Goal: Use online tool/utility: Utilize a website feature to perform a specific function

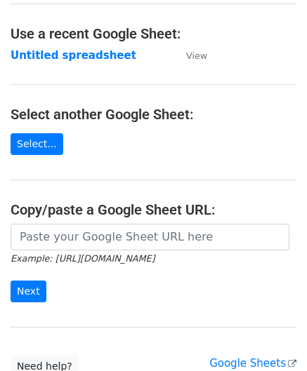
scroll to position [70, 0]
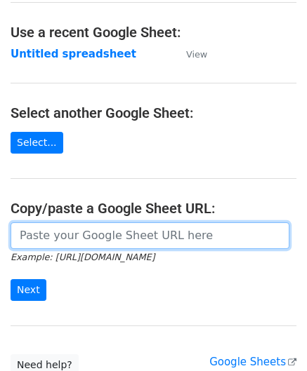
click at [60, 241] on input "url" at bounding box center [150, 236] width 279 height 27
paste input "https://docs.google.com/spreadsheets/d/121NhySRE3oW4RFa1qXzNS0SQpqF4YpEBcBpzuKG…"
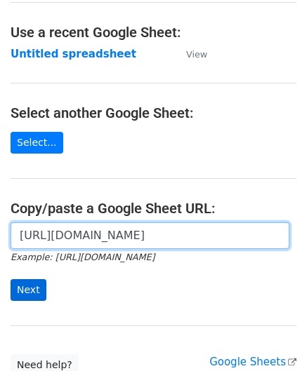
type input "https://docs.google.com/spreadsheets/d/121NhySRE3oW4RFa1qXzNS0SQpqF4YpEBcBpzuKG…"
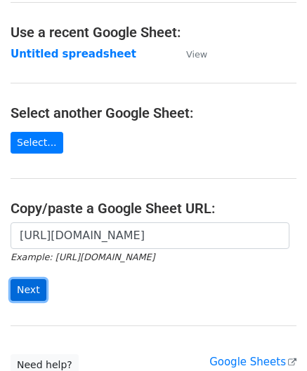
click at [37, 289] on input "Next" at bounding box center [29, 290] width 36 height 22
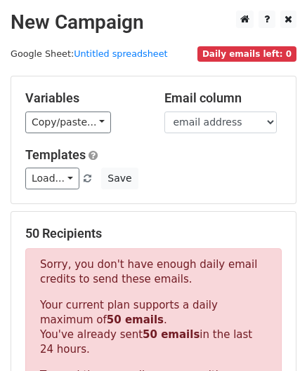
scroll to position [474, 0]
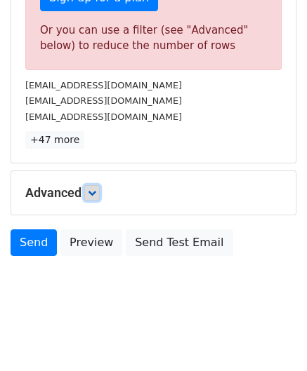
click at [93, 192] on icon at bounding box center [92, 193] width 8 height 8
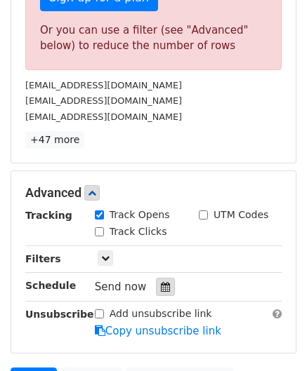
click at [163, 281] on div at bounding box center [165, 287] width 19 height 18
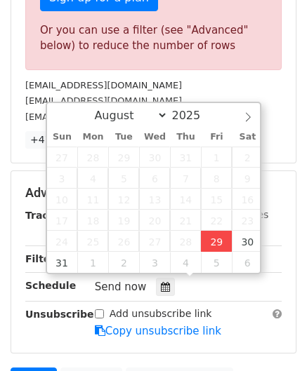
type input "[DATE] 12:00"
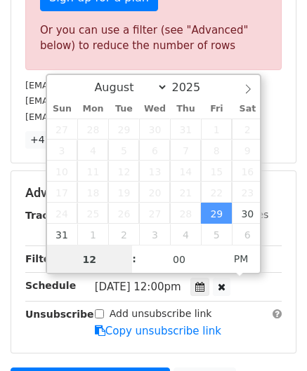
paste input "0"
type input "10"
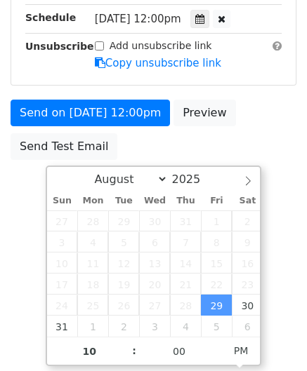
type input "[DATE] 22:00"
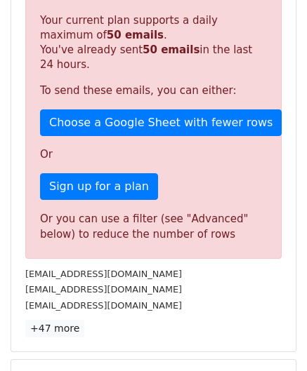
scroll to position [644, 0]
